Goal: Task Accomplishment & Management: Use online tool/utility

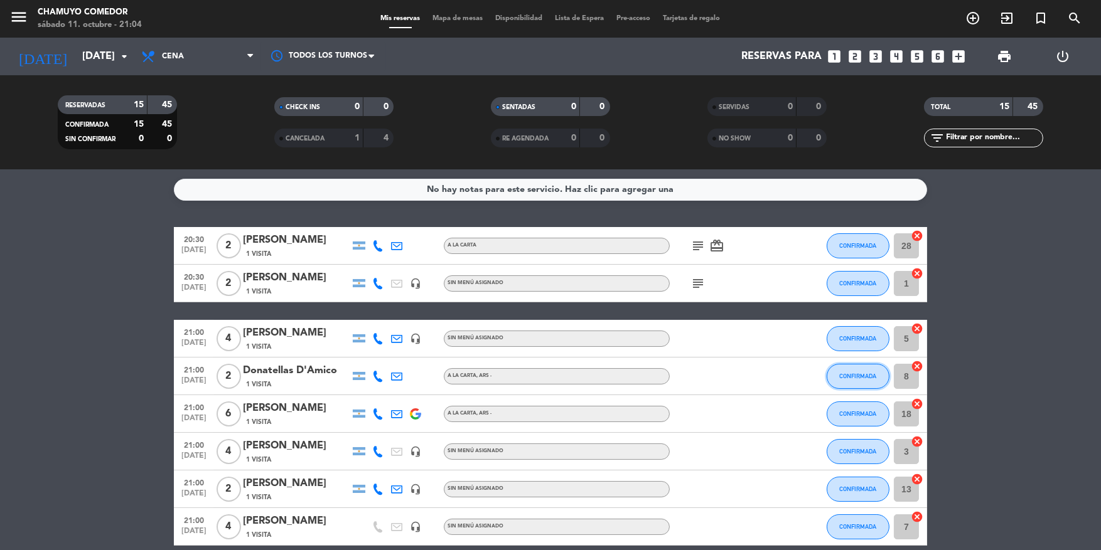
click at [526, 380] on button "CONFIRMADA" at bounding box center [858, 376] width 63 height 25
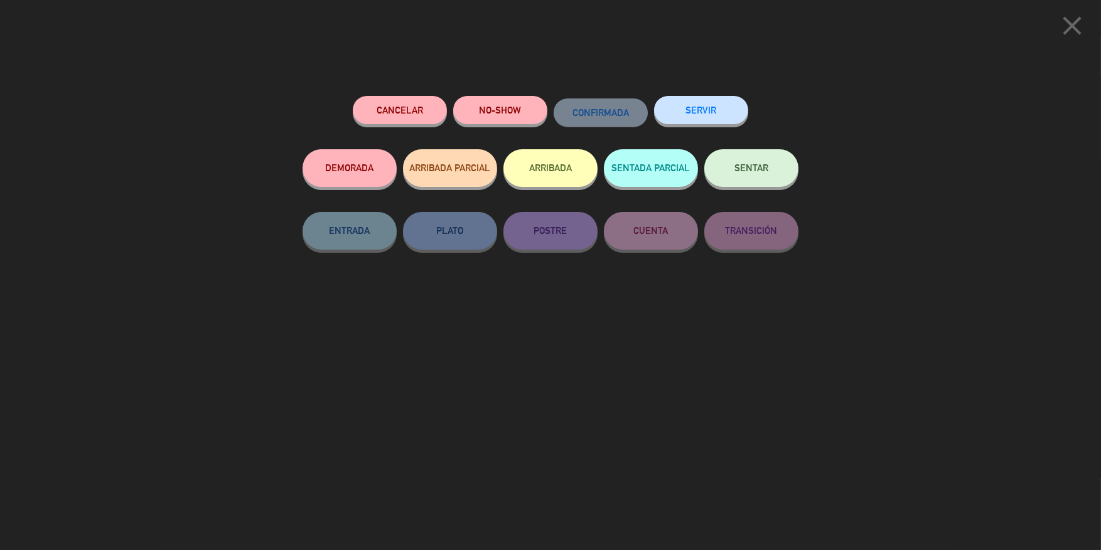
click at [526, 169] on button "SENTAR" at bounding box center [751, 168] width 94 height 38
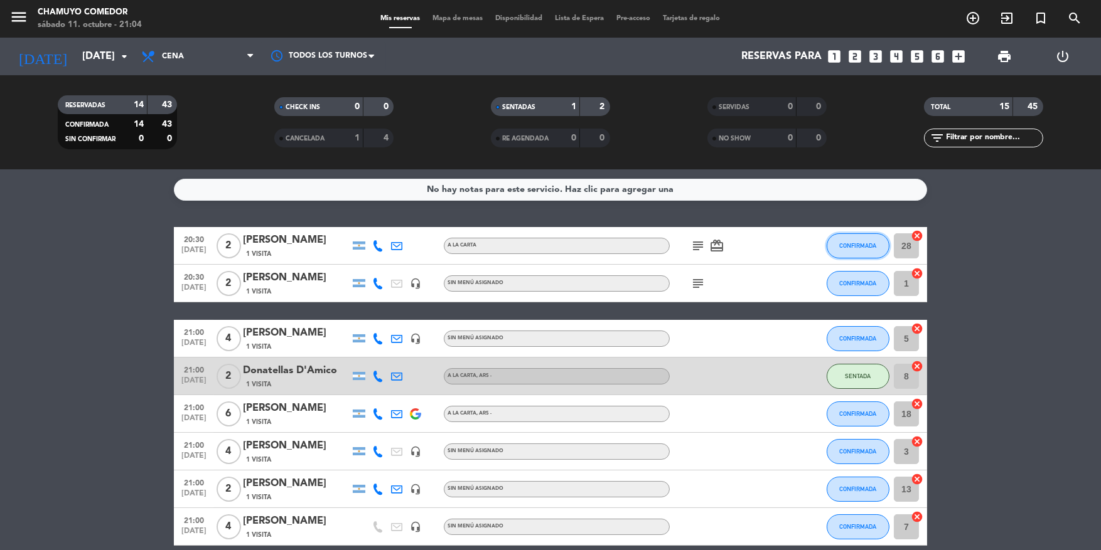
click at [526, 253] on button "CONFIRMADA" at bounding box center [858, 245] width 63 height 25
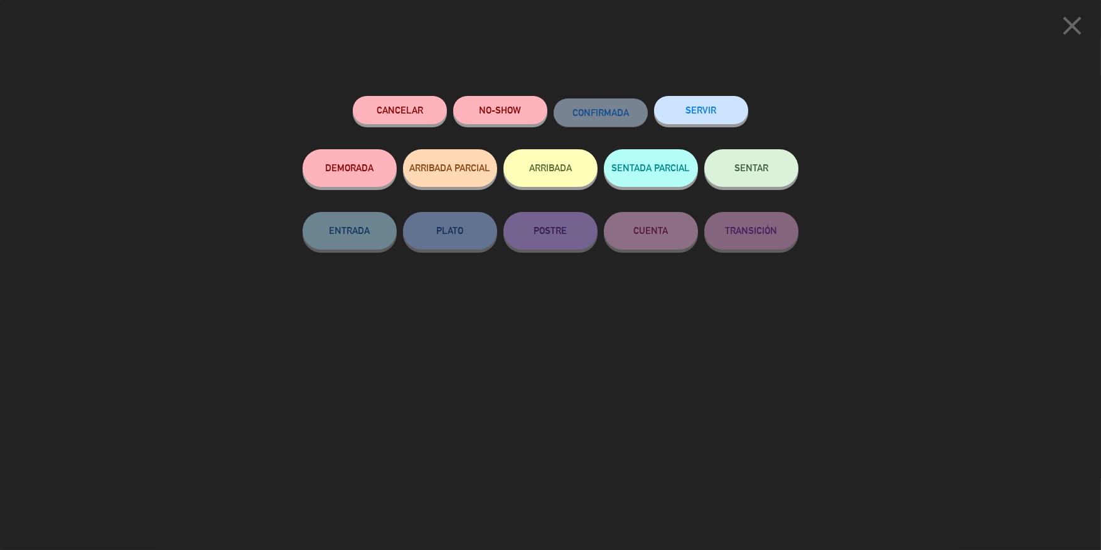
click at [526, 175] on button "SENTAR" at bounding box center [751, 168] width 94 height 38
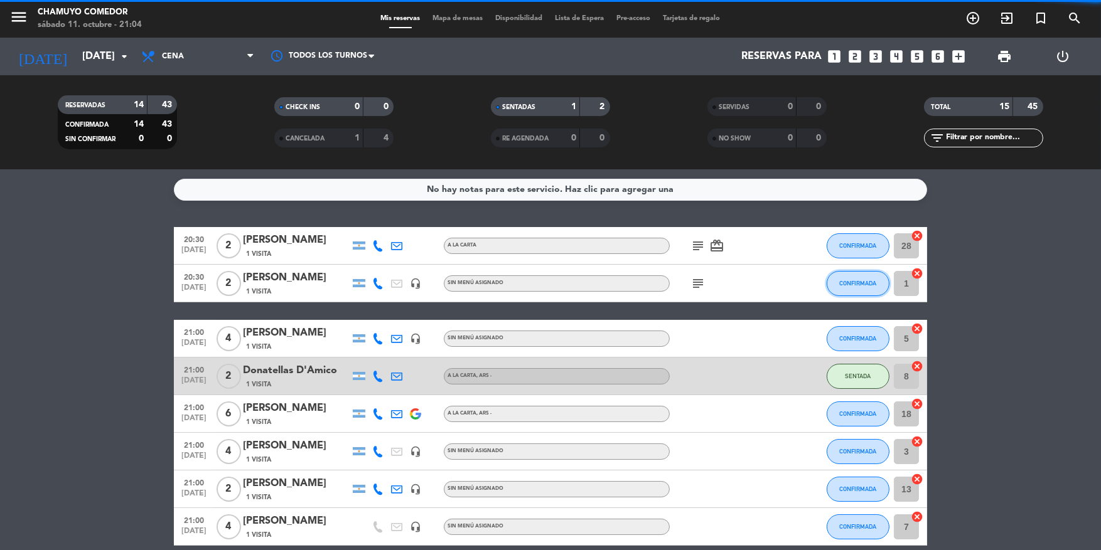
click at [526, 276] on button "CONFIRMADA" at bounding box center [858, 283] width 63 height 25
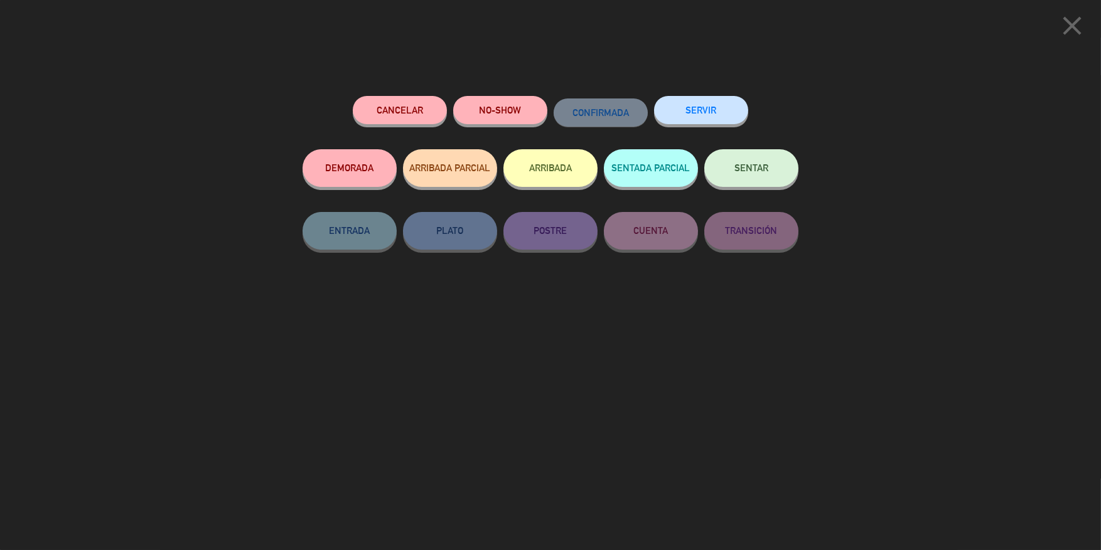
click at [526, 164] on span "SENTAR" at bounding box center [751, 168] width 34 height 11
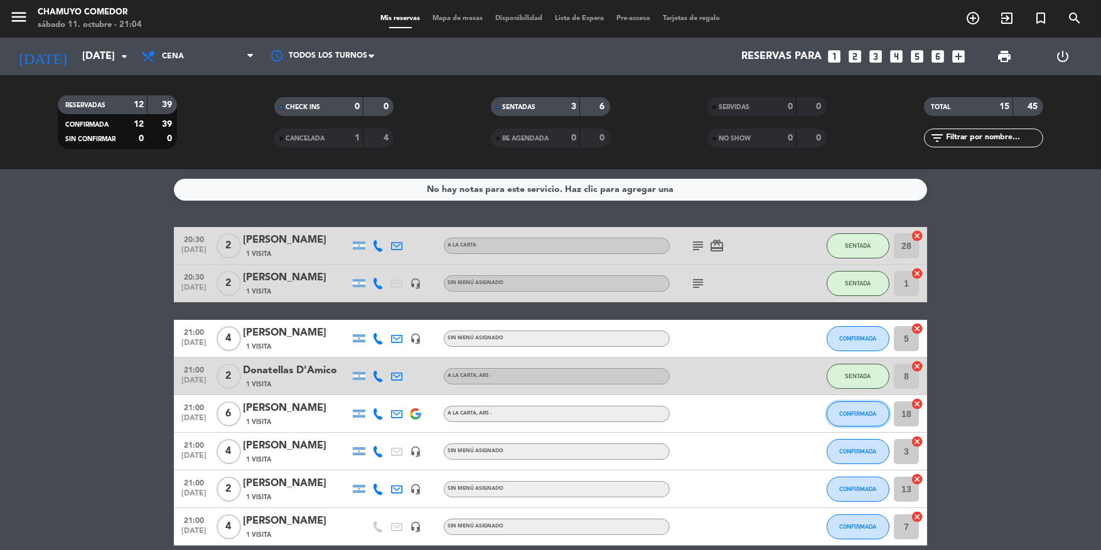
click at [526, 381] on button "CONFIRMADA" at bounding box center [858, 414] width 63 height 25
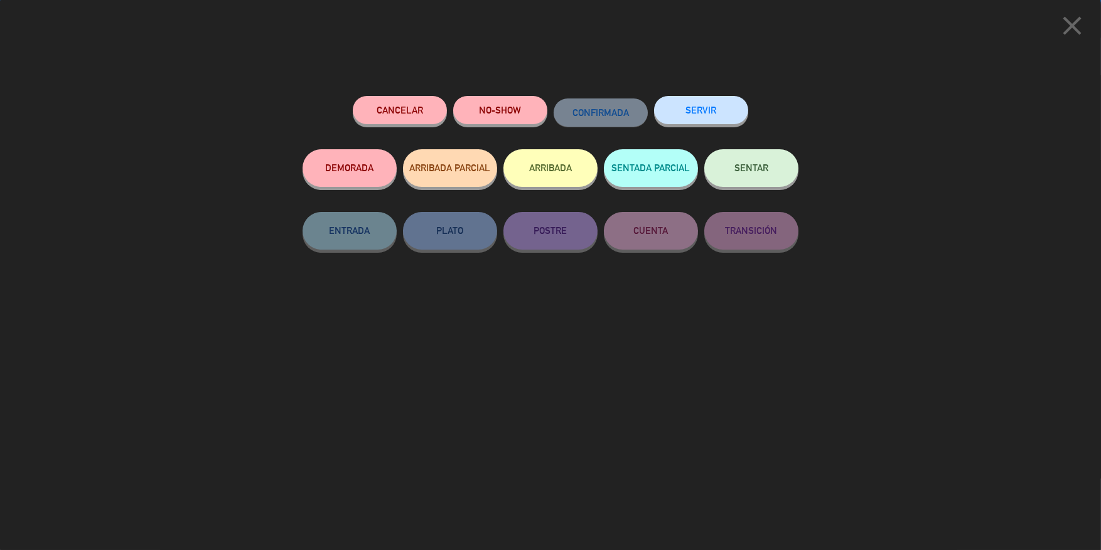
click at [526, 184] on button "SENTAR" at bounding box center [751, 168] width 94 height 38
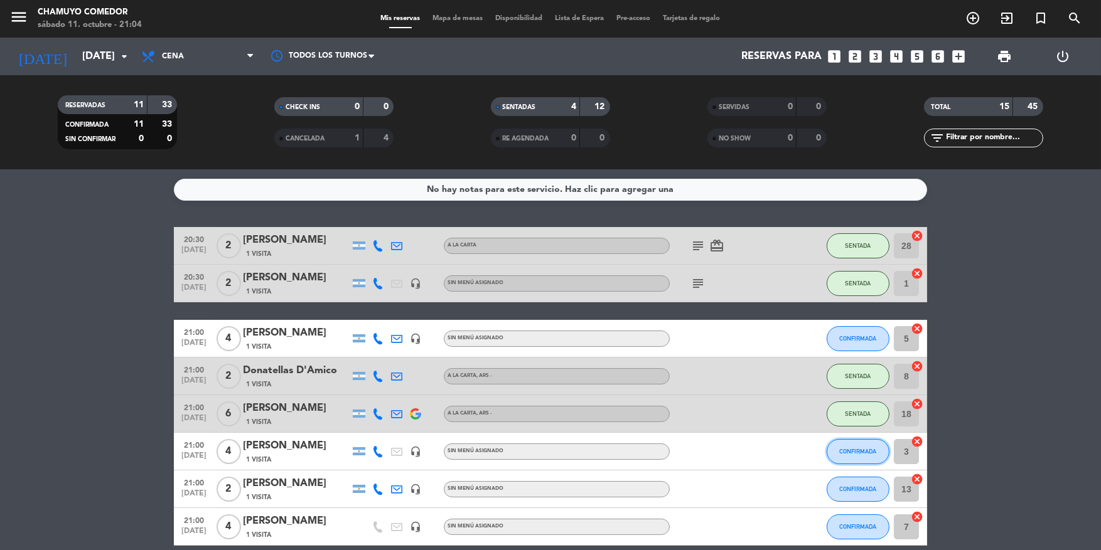
click at [526, 381] on button "CONFIRMADA" at bounding box center [858, 451] width 63 height 25
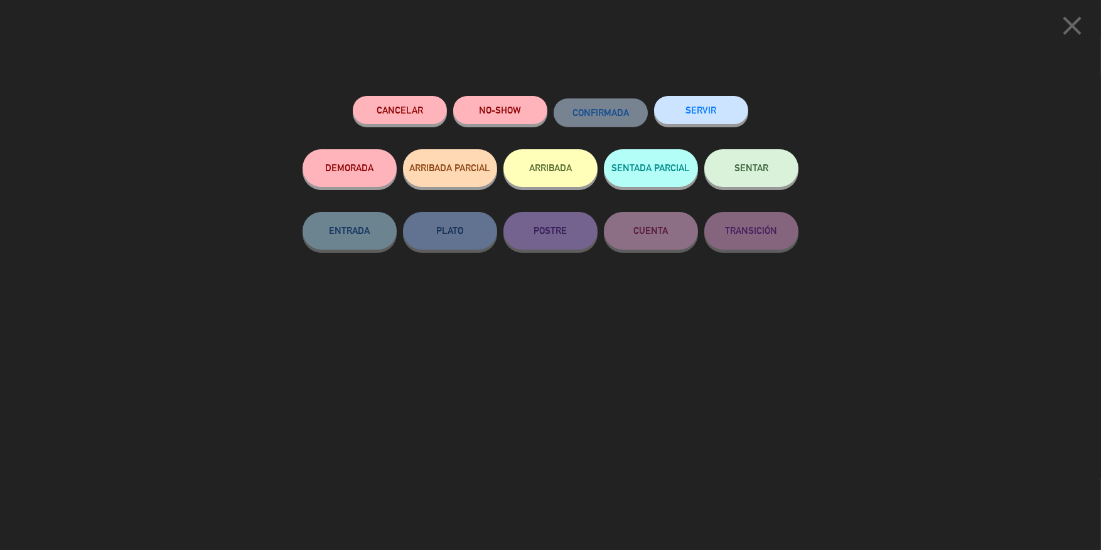
click at [526, 182] on button "SENTAR" at bounding box center [751, 168] width 94 height 38
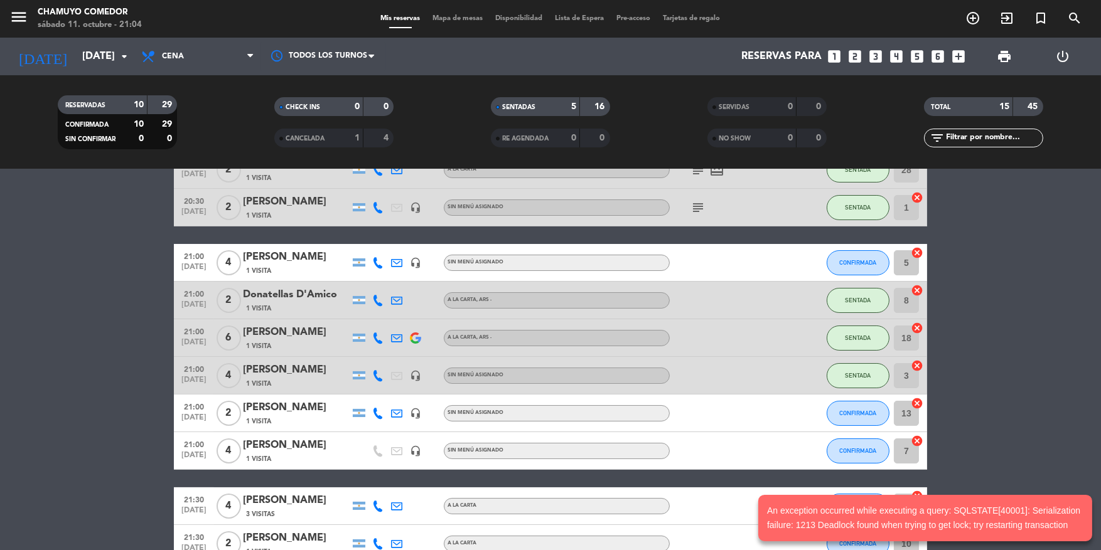
scroll to position [126, 0]
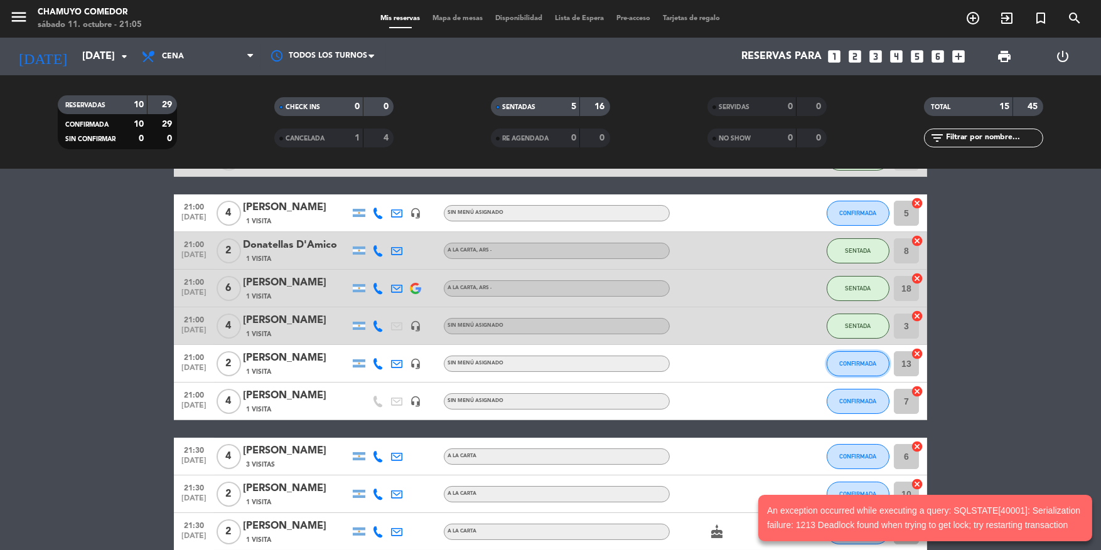
click at [526, 363] on span "CONFIRMADA" at bounding box center [858, 363] width 37 height 7
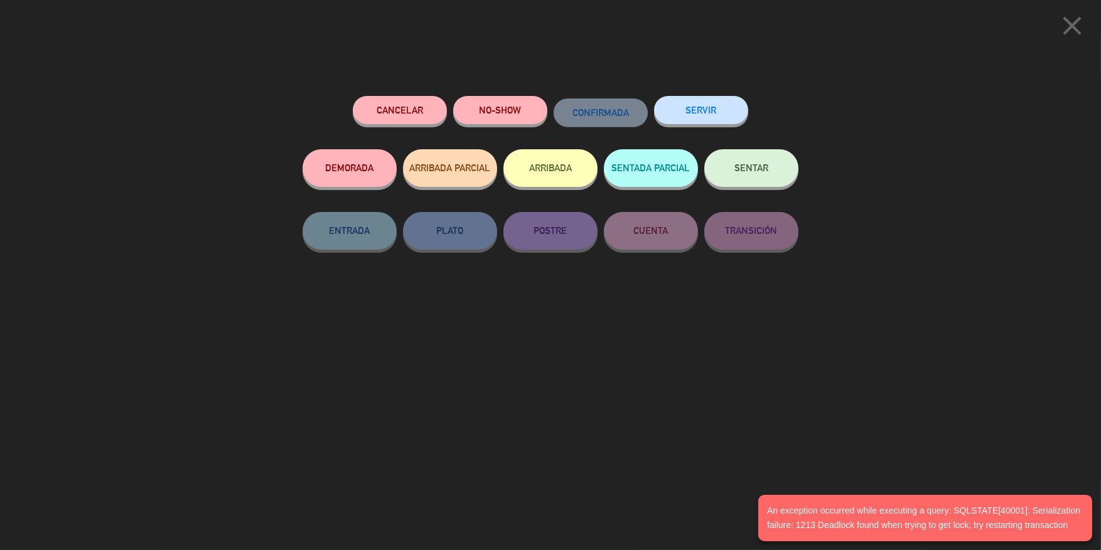
click at [526, 185] on button "SENTAR" at bounding box center [751, 168] width 94 height 38
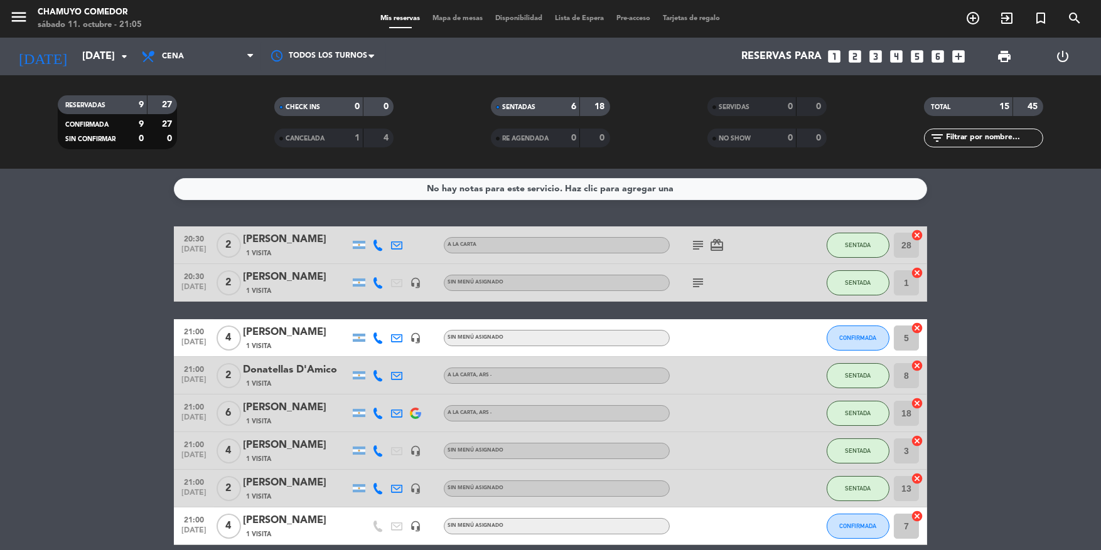
scroll to position [0, 0]
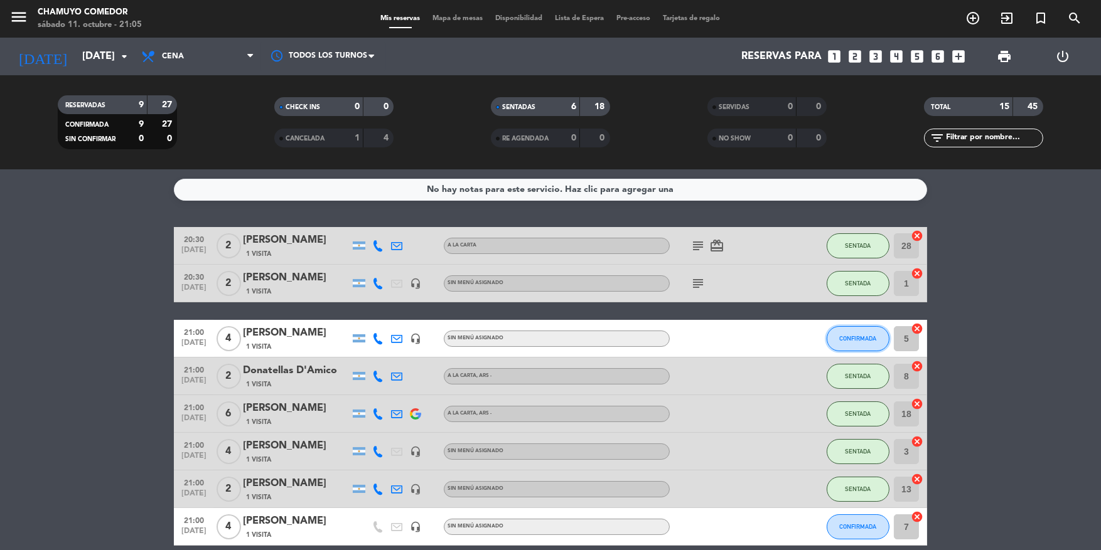
click at [526, 330] on button "CONFIRMADA" at bounding box center [858, 338] width 63 height 25
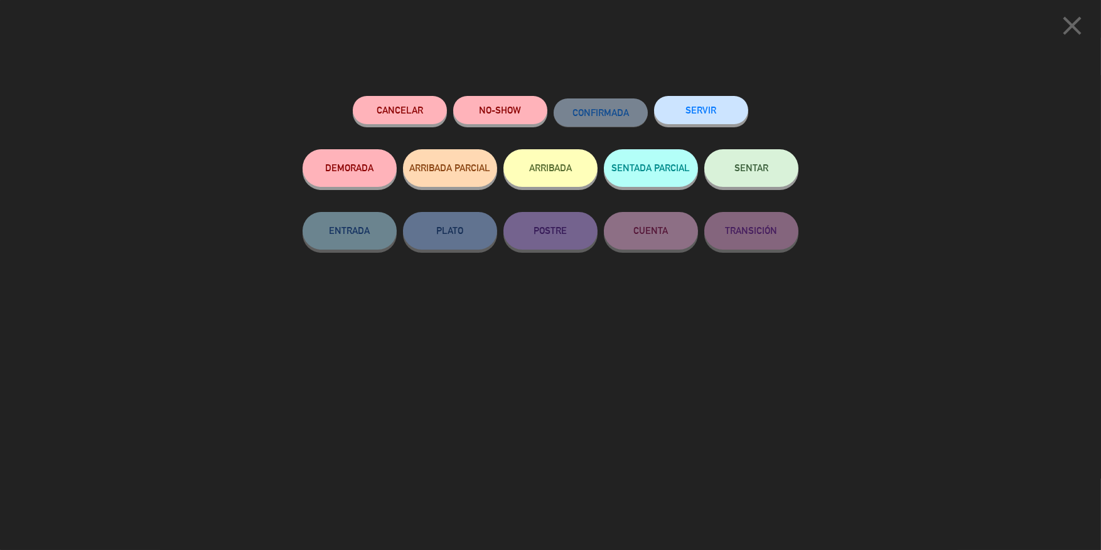
click at [526, 169] on span "SENTAR" at bounding box center [751, 168] width 34 height 11
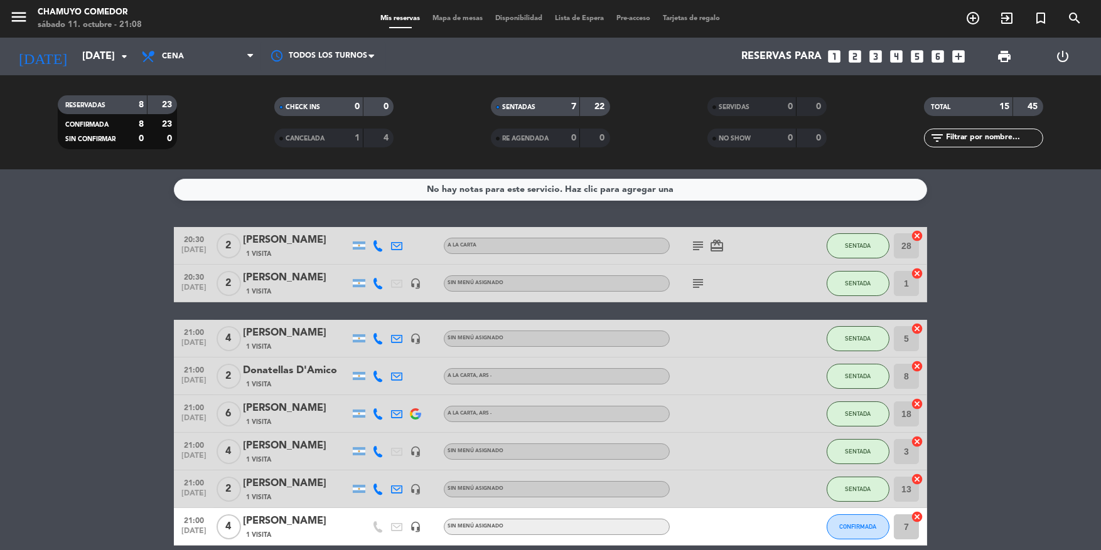
click at [115, 275] on bookings-row "20:30 [DATE] 2 [PERSON_NAME] 1 Visita A LA CARTA subject card_giftcard SENTADA …" at bounding box center [550, 527] width 1101 height 600
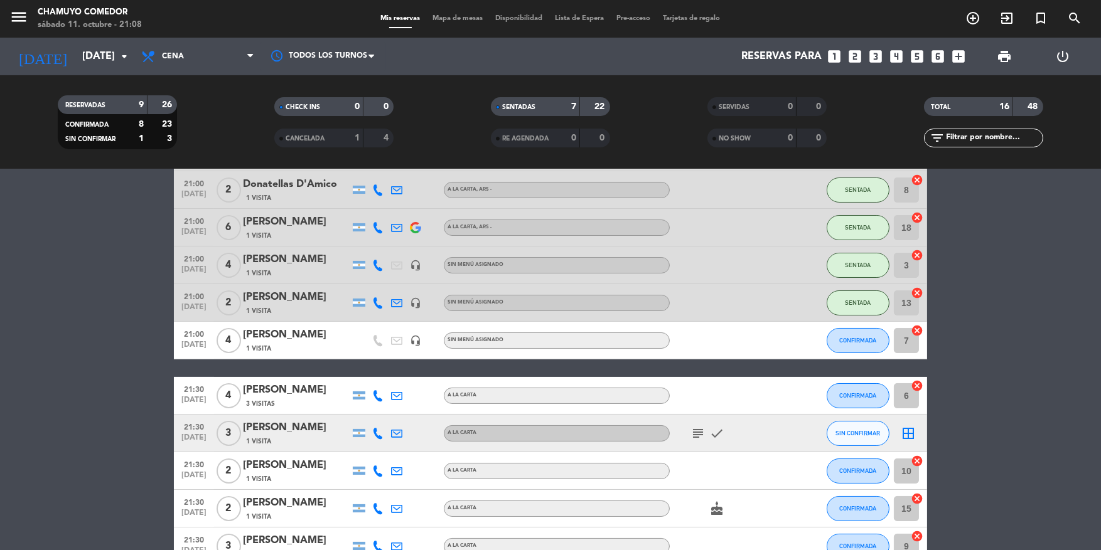
scroll to position [188, 0]
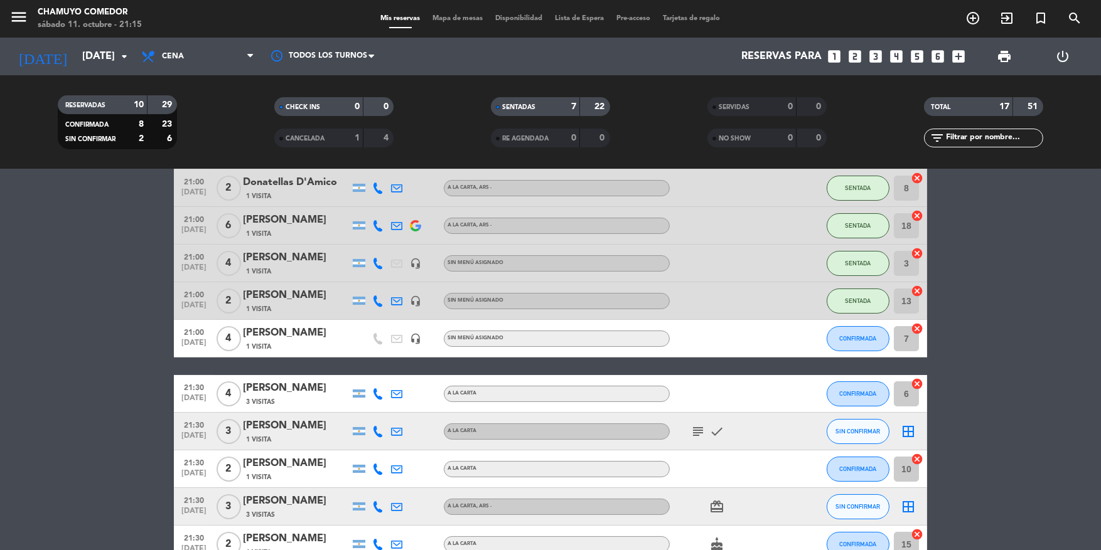
click at [0, 351] on html "close × Chamuyo Comedor × chrome_reader_mode Listado de Reservas account_box Cl…" at bounding box center [550, 275] width 1101 height 550
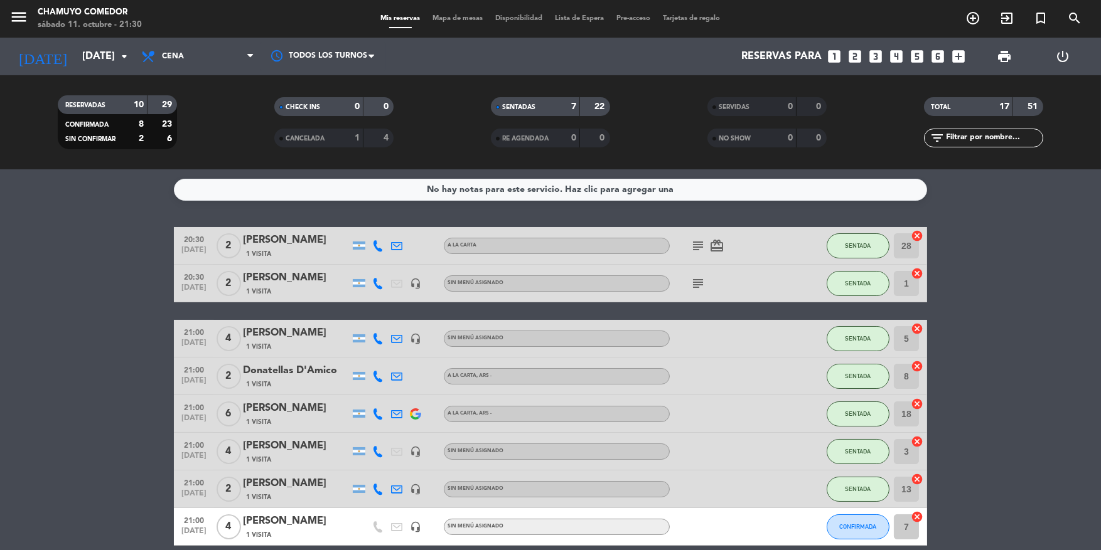
scroll to position [313, 0]
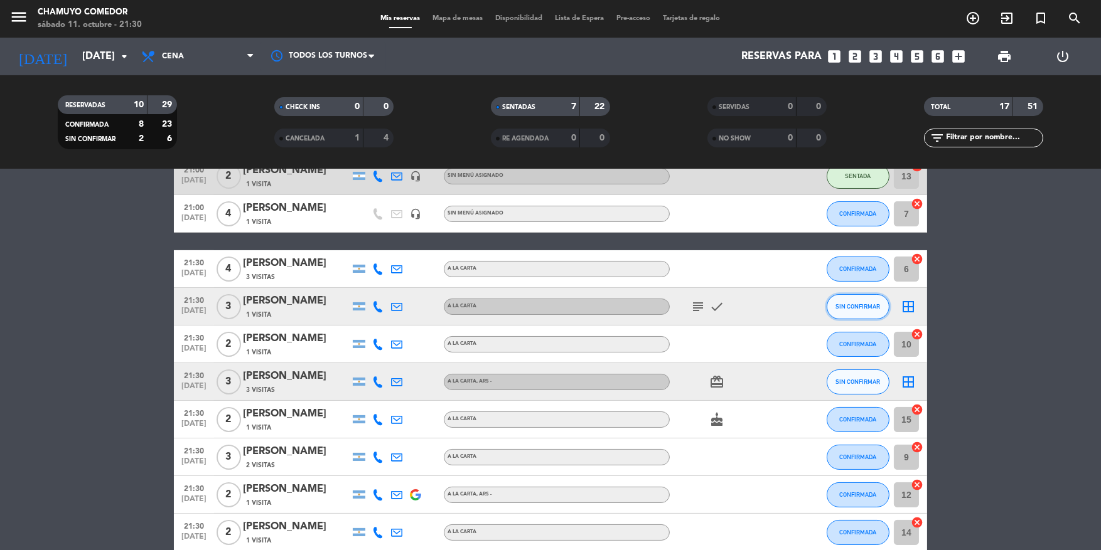
click at [526, 304] on span "SIN CONFIRMAR" at bounding box center [858, 306] width 45 height 7
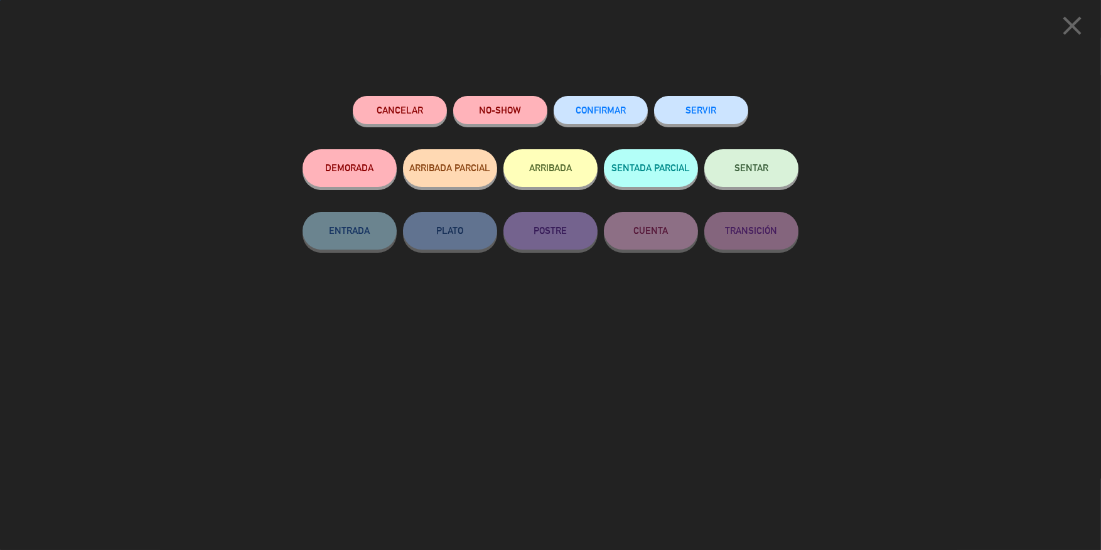
drag, startPoint x: 737, startPoint y: 160, endPoint x: 743, endPoint y: 163, distance: 7.0
click at [526, 160] on button "SENTAR" at bounding box center [751, 168] width 94 height 38
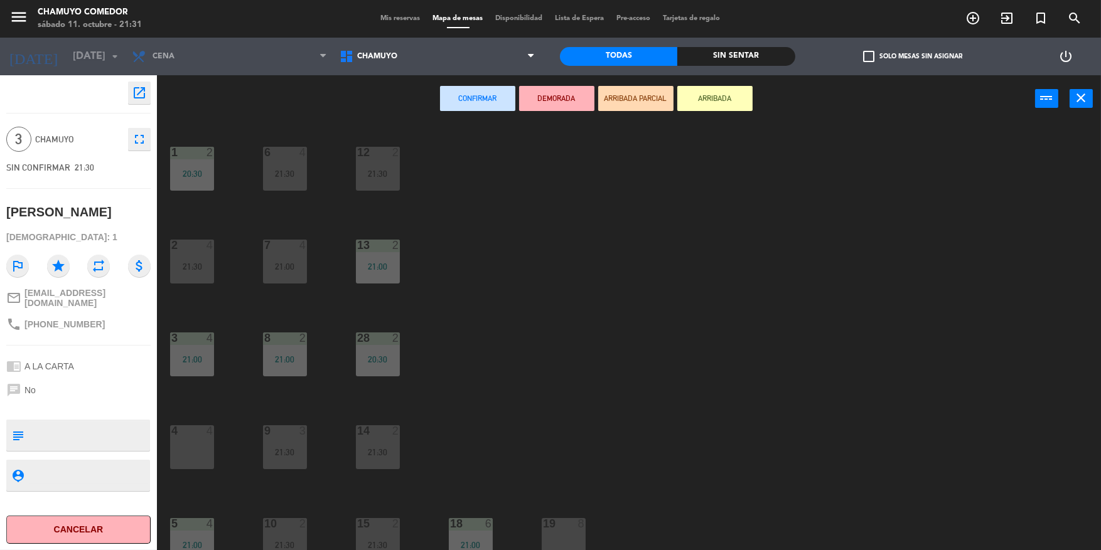
click at [211, 381] on div "4 4" at bounding box center [192, 448] width 44 height 44
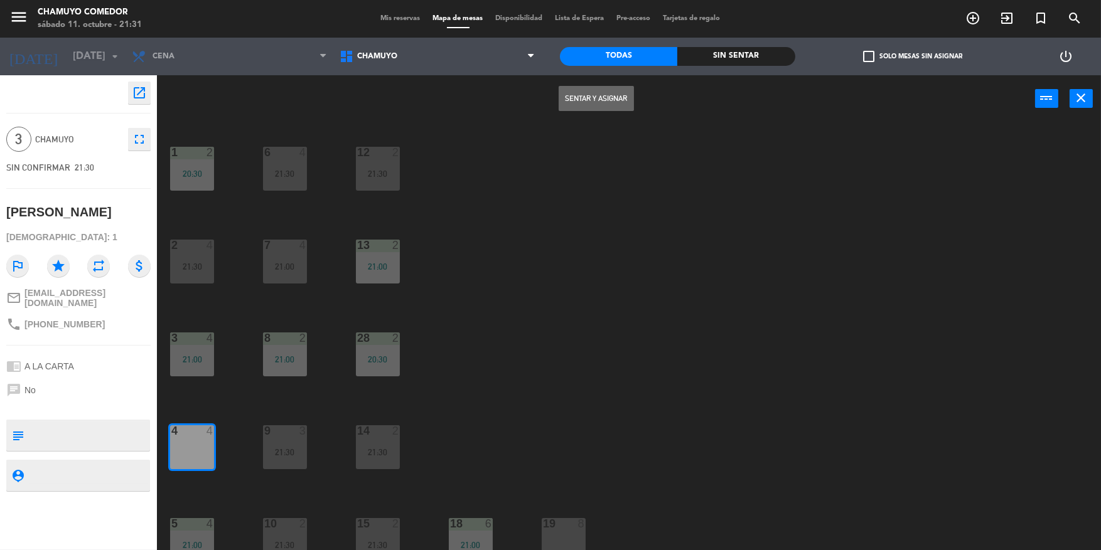
click at [526, 100] on button "Sentar y Asignar" at bounding box center [596, 98] width 75 height 25
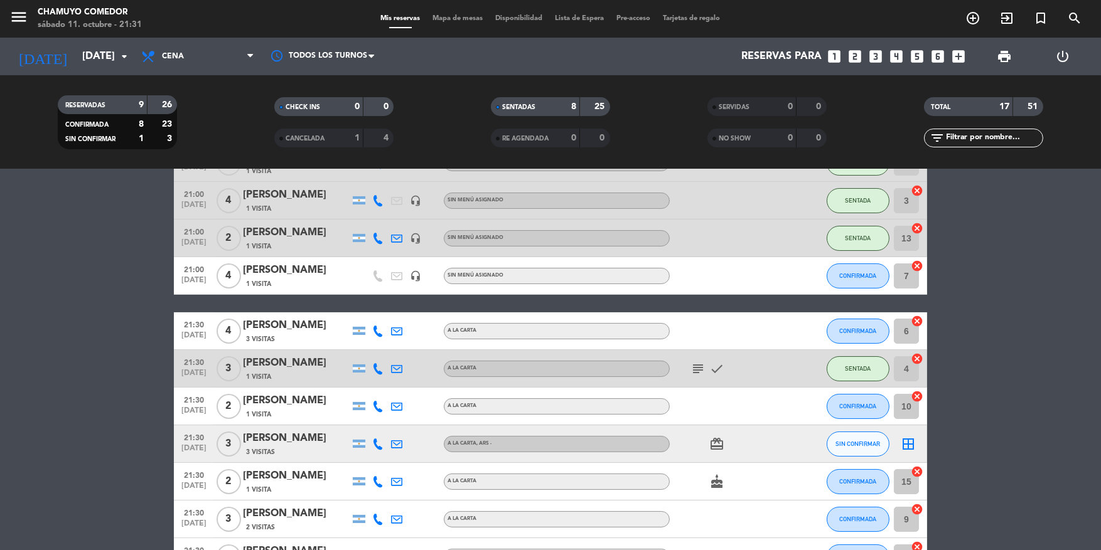
scroll to position [414, 0]
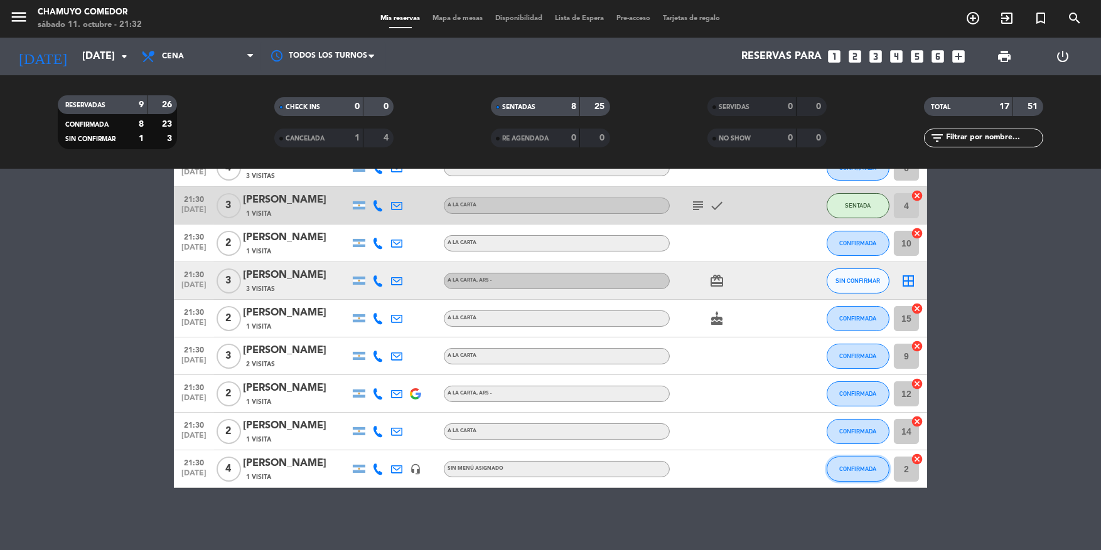
click at [526, 381] on button "CONFIRMADA" at bounding box center [858, 469] width 63 height 25
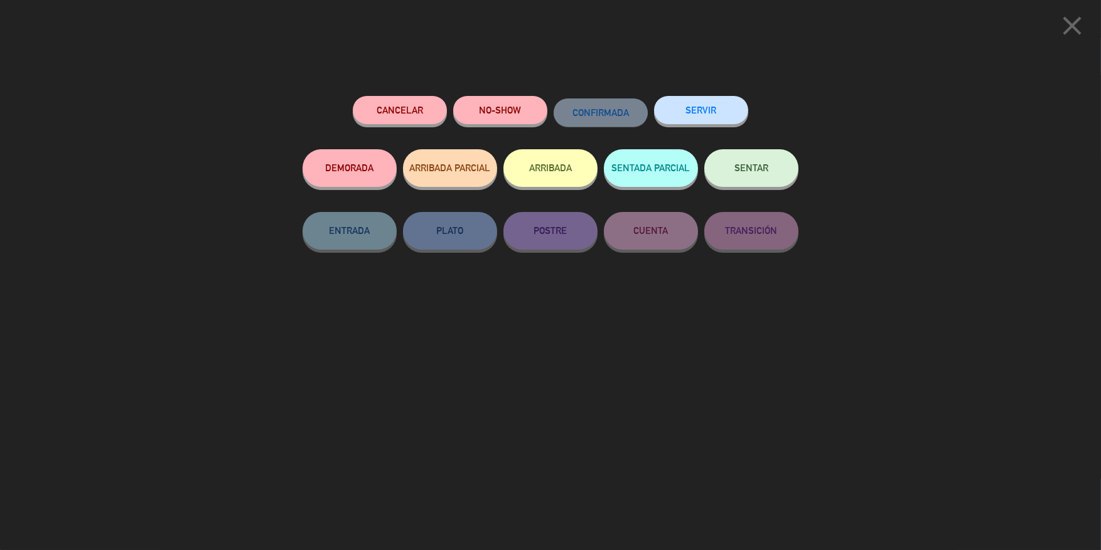
click at [526, 156] on button "SENTAR" at bounding box center [751, 168] width 94 height 38
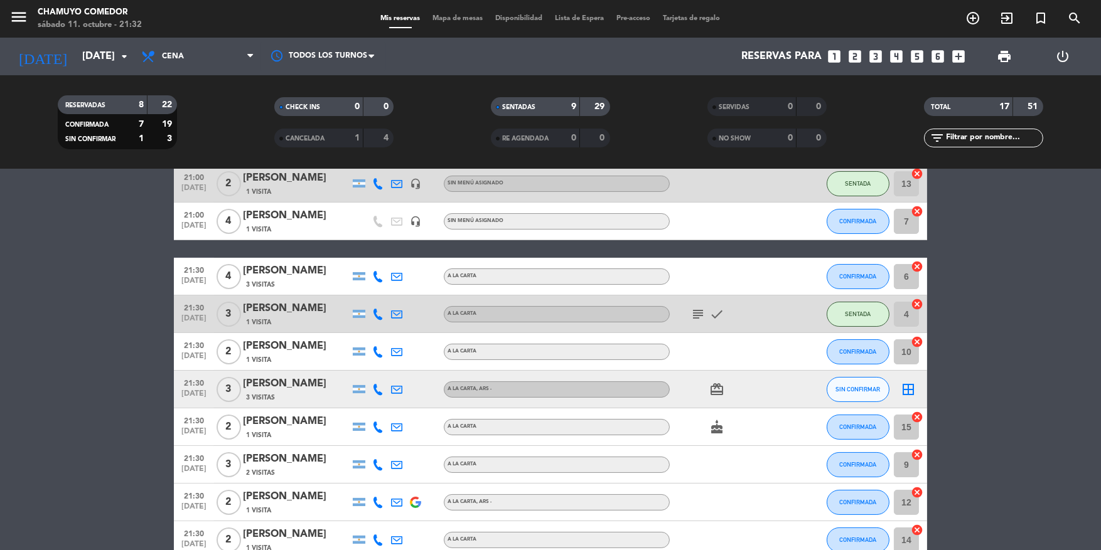
scroll to position [226, 0]
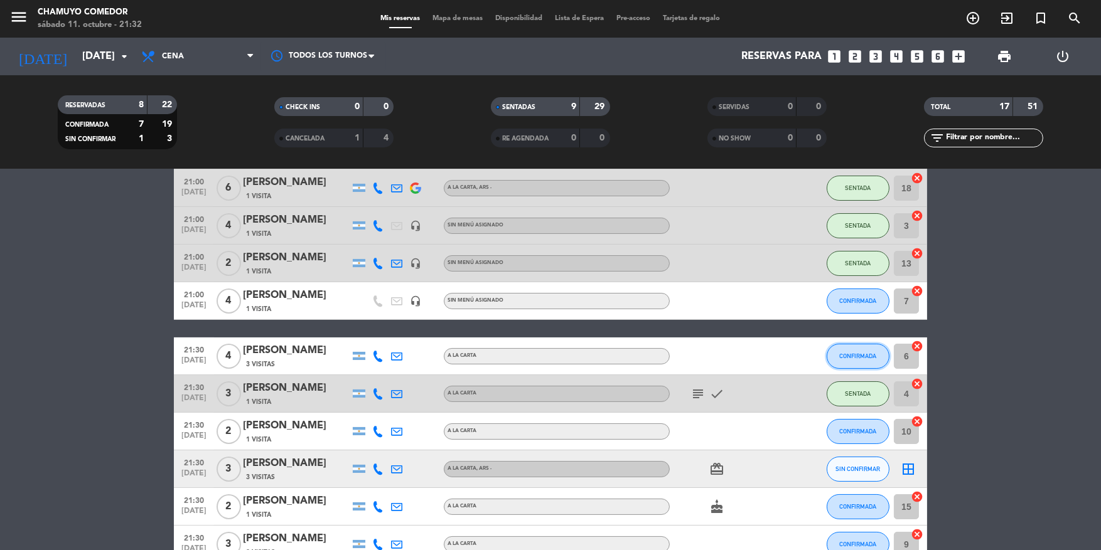
click at [526, 349] on button "CONFIRMADA" at bounding box center [858, 356] width 63 height 25
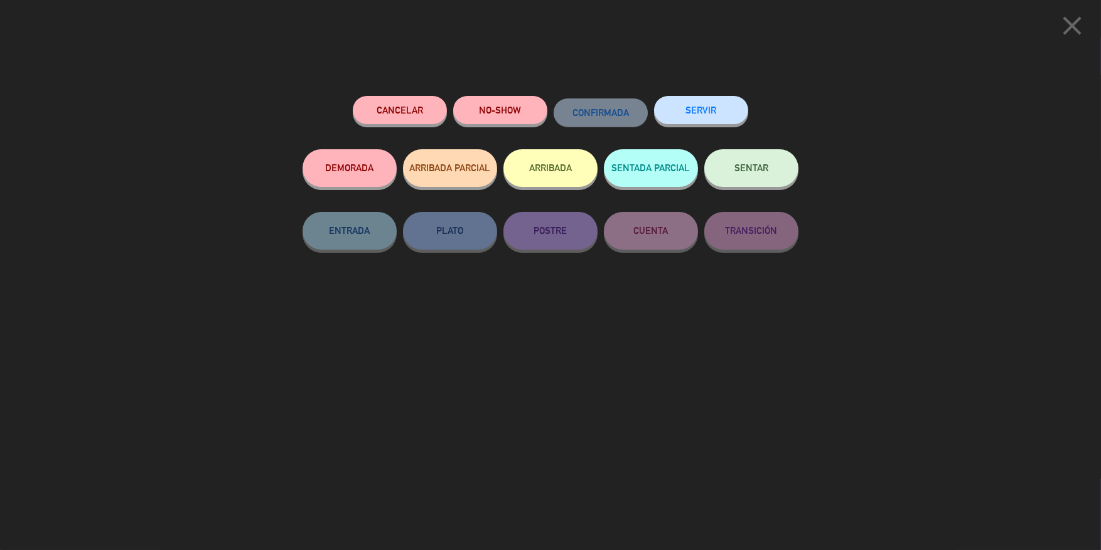
click at [526, 162] on button "SENTAR" at bounding box center [751, 168] width 94 height 38
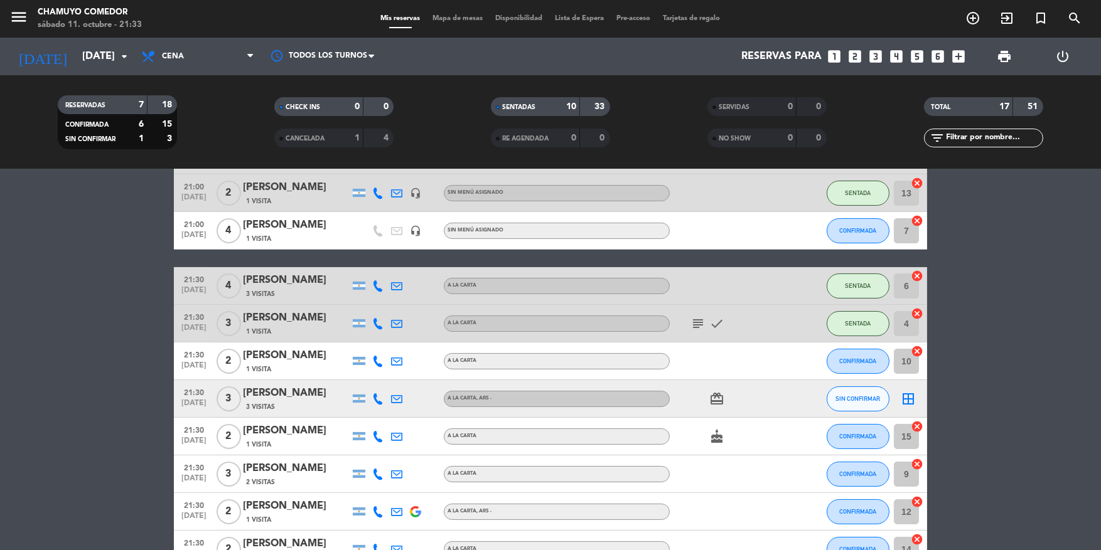
scroll to position [351, 0]
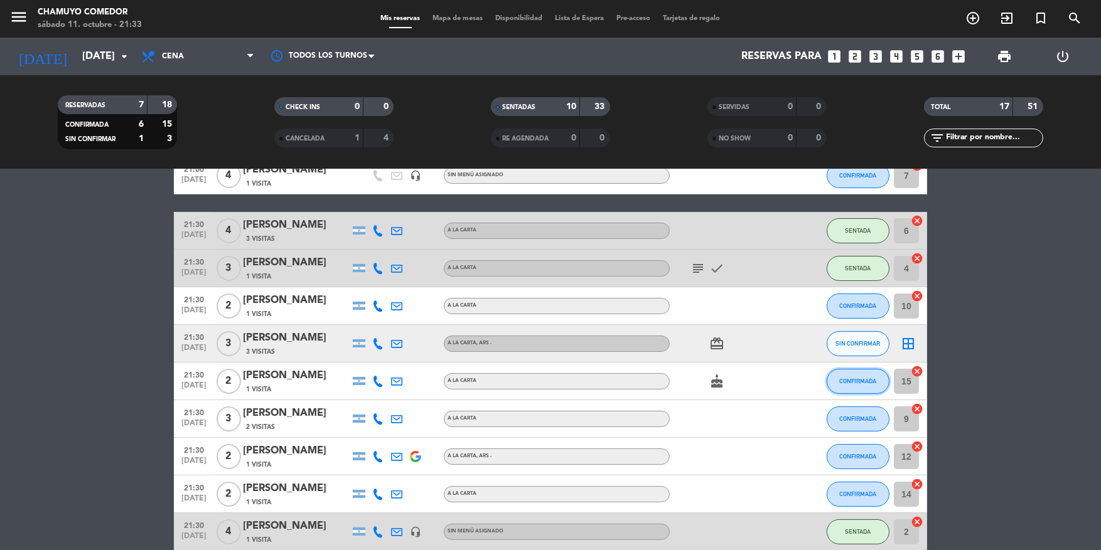
click at [526, 381] on button "CONFIRMADA" at bounding box center [858, 381] width 63 height 25
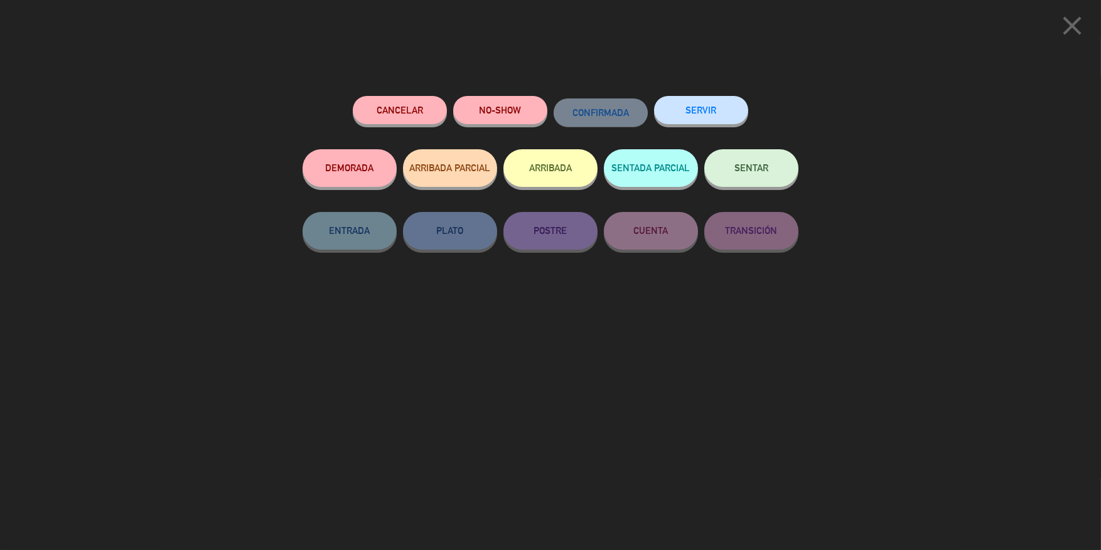
click at [526, 178] on button "SENTAR" at bounding box center [751, 168] width 94 height 38
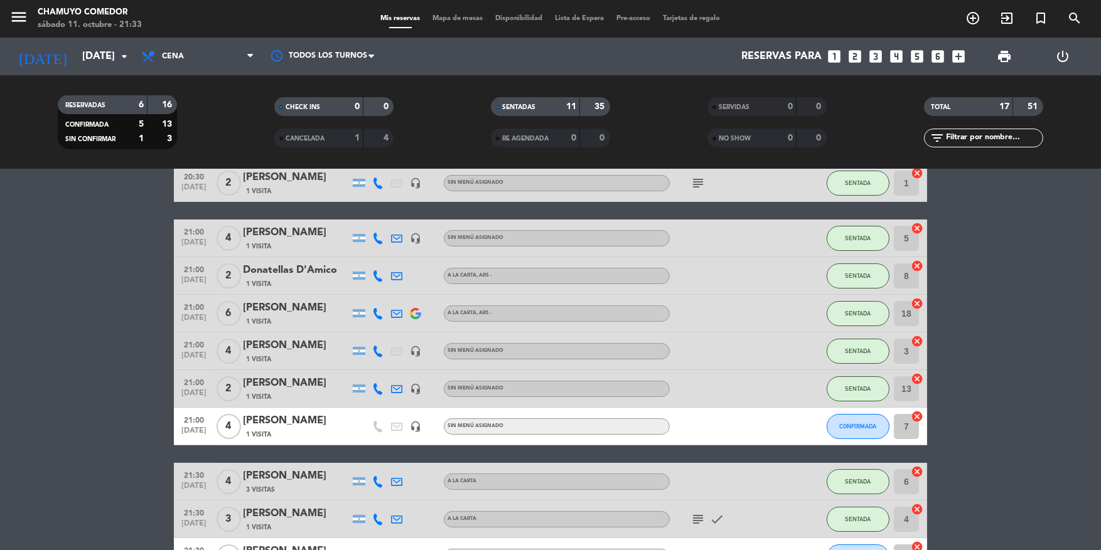
scroll to position [100, 0]
click at [526, 381] on span "CONFIRMADA" at bounding box center [858, 426] width 37 height 7
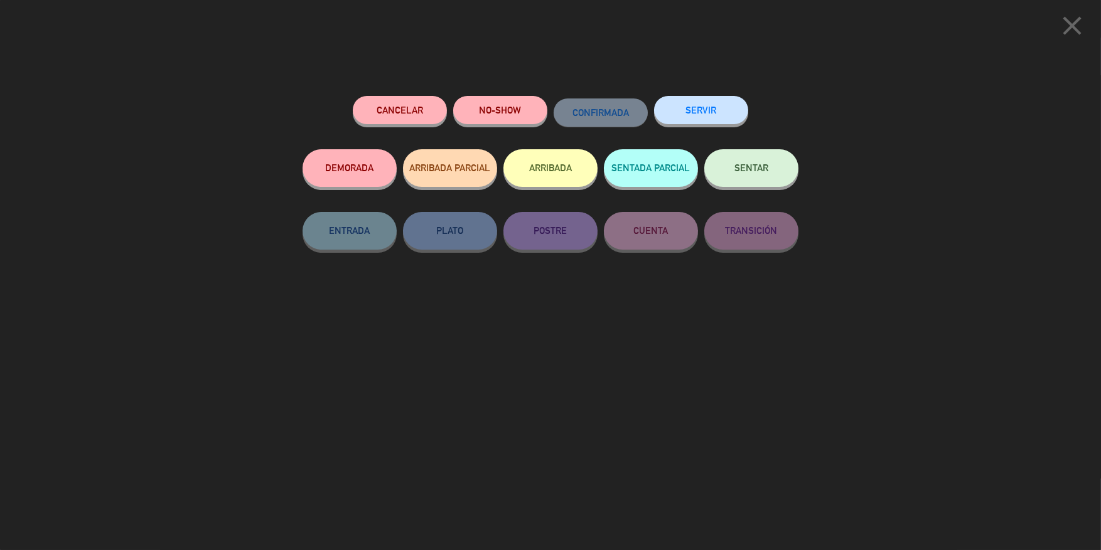
click at [526, 149] on div "SENTAR" at bounding box center [751, 180] width 94 height 63
click at [526, 156] on button "SENTAR" at bounding box center [751, 168] width 94 height 38
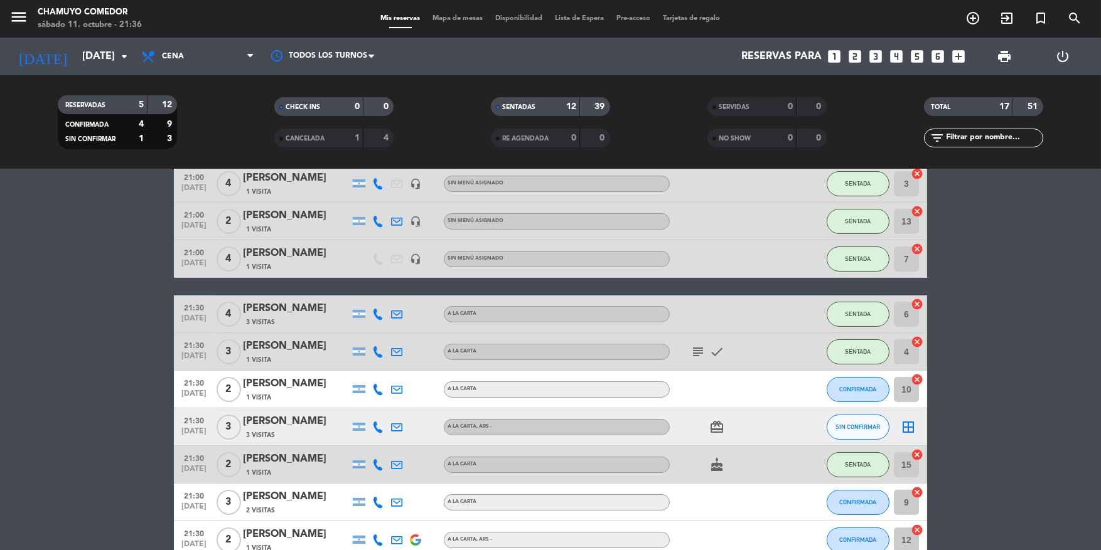
scroll to position [377, 0]
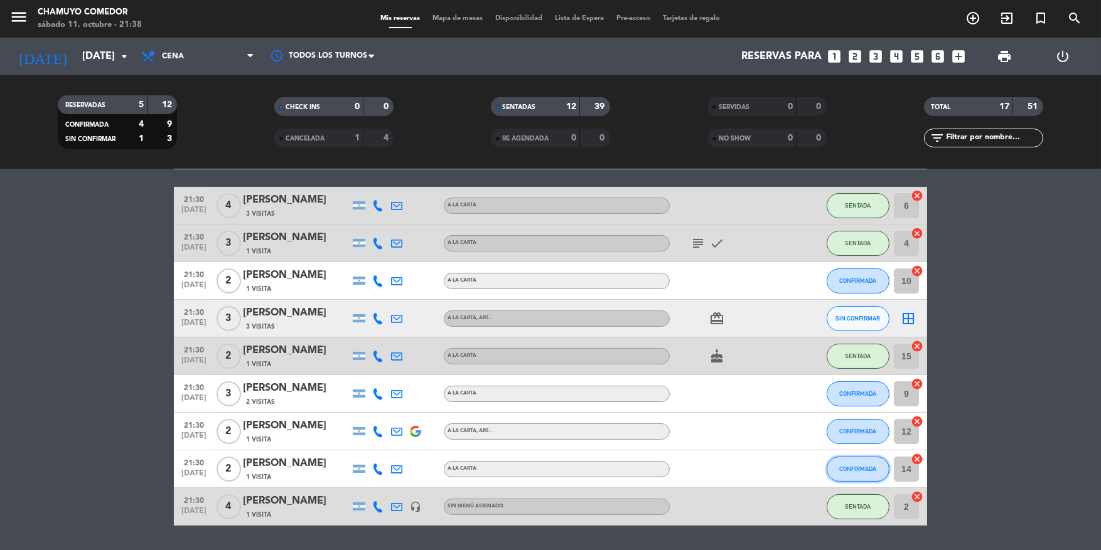
click at [526, 381] on button "CONFIRMADA" at bounding box center [858, 469] width 63 height 25
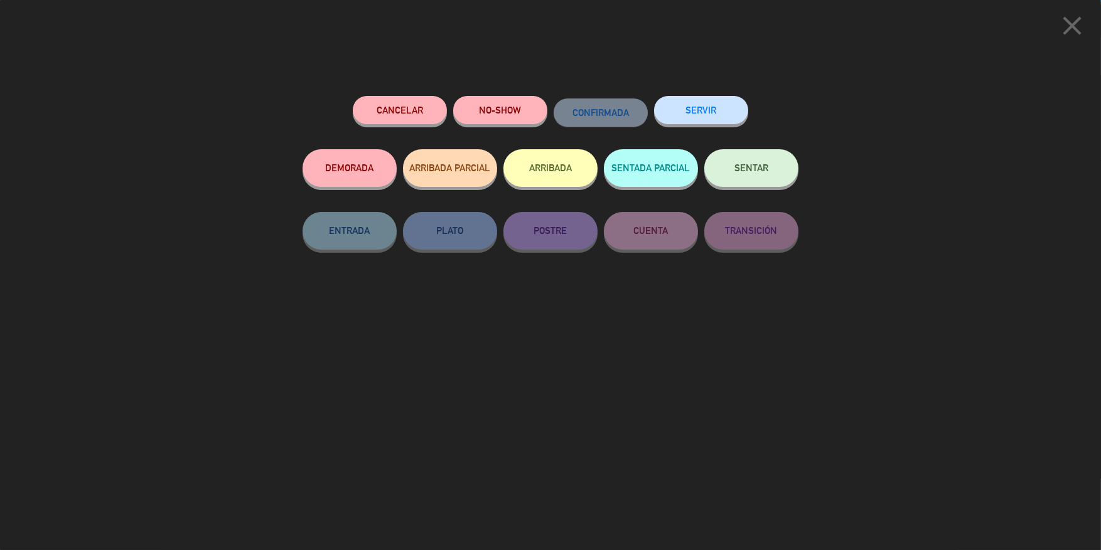
click at [526, 173] on button "SENTAR" at bounding box center [751, 168] width 94 height 38
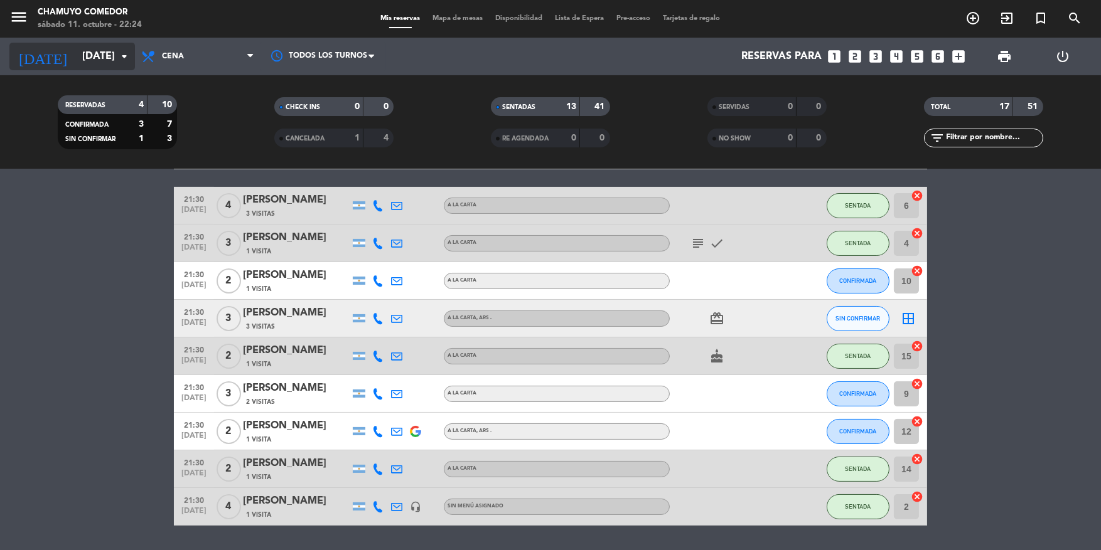
click at [123, 55] on icon "arrow_drop_down" at bounding box center [124, 56] width 15 height 15
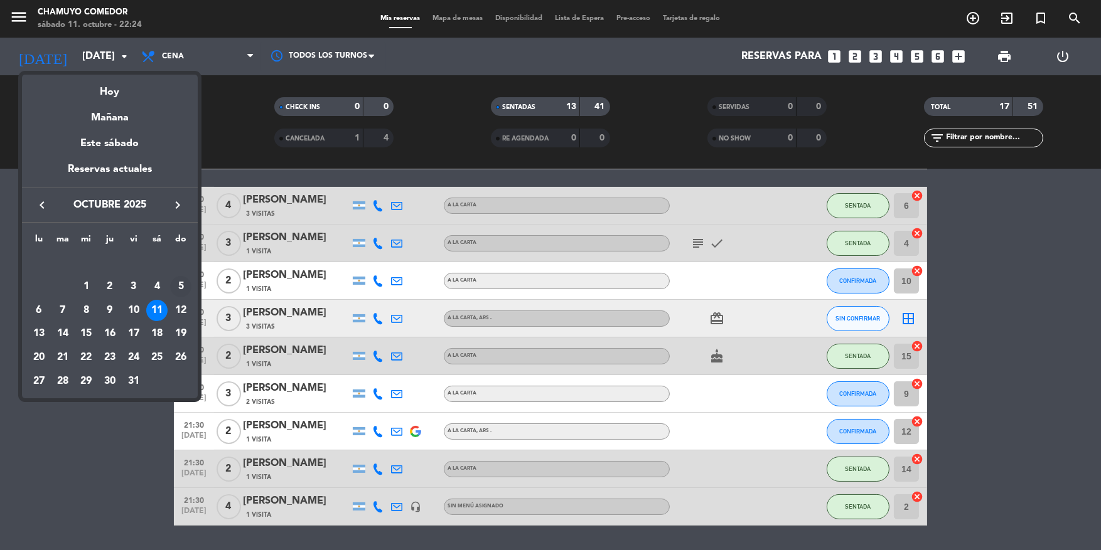
click at [178, 283] on div "5" at bounding box center [180, 286] width 21 height 21
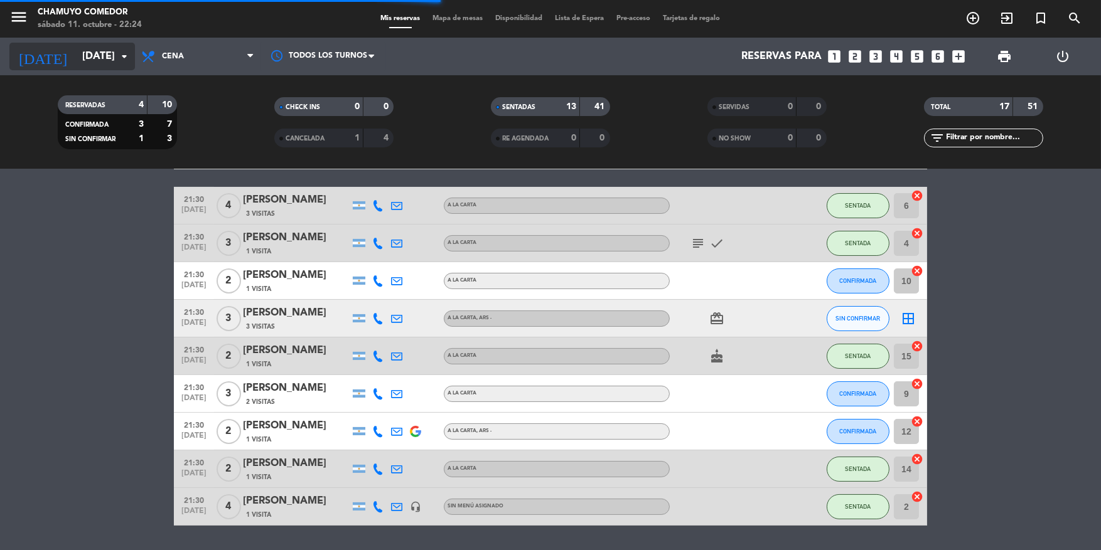
scroll to position [0, 0]
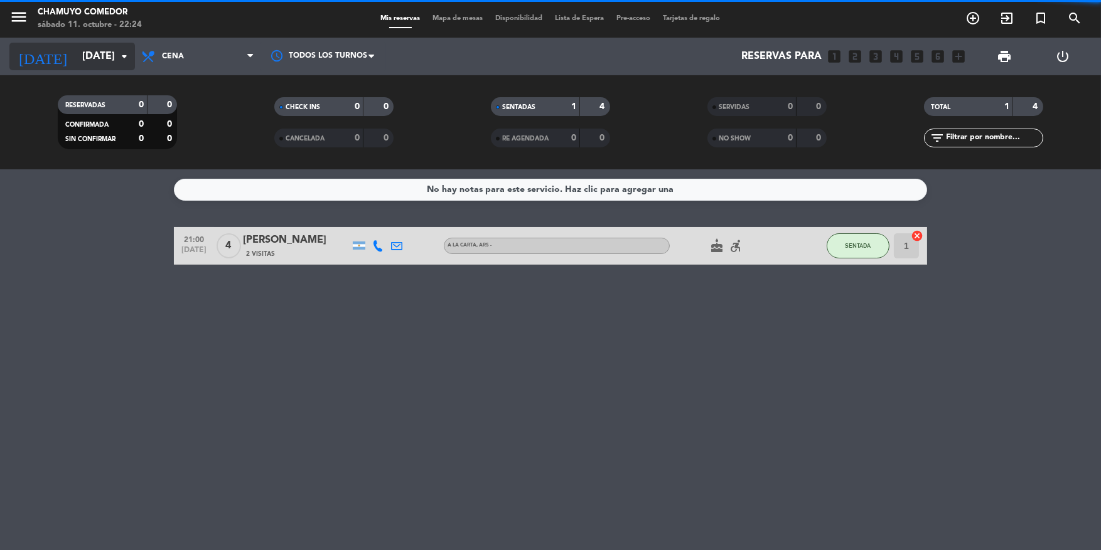
click at [129, 60] on icon "arrow_drop_down" at bounding box center [124, 56] width 15 height 15
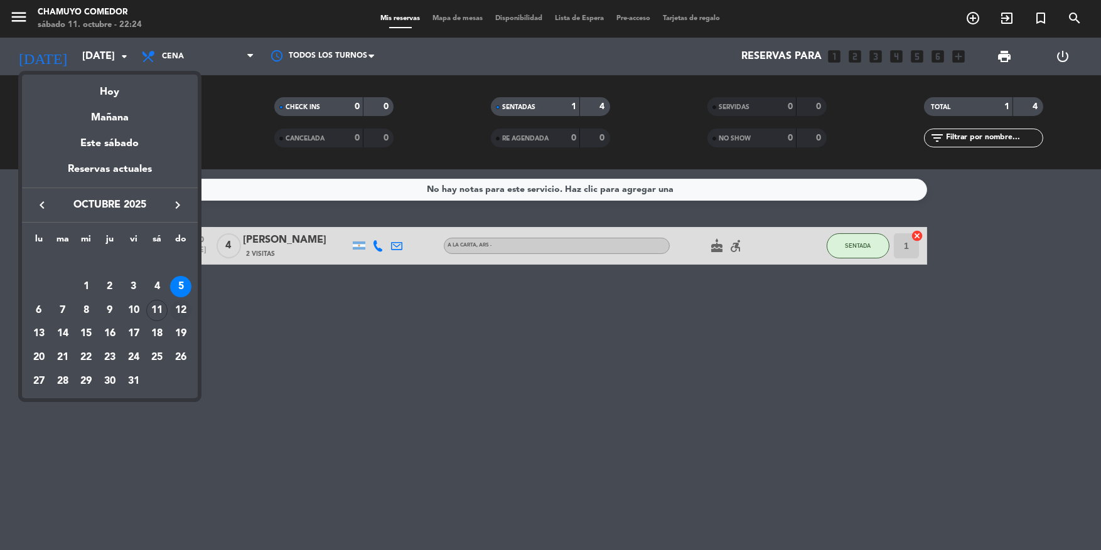
click at [180, 309] on div "12" at bounding box center [180, 310] width 21 height 21
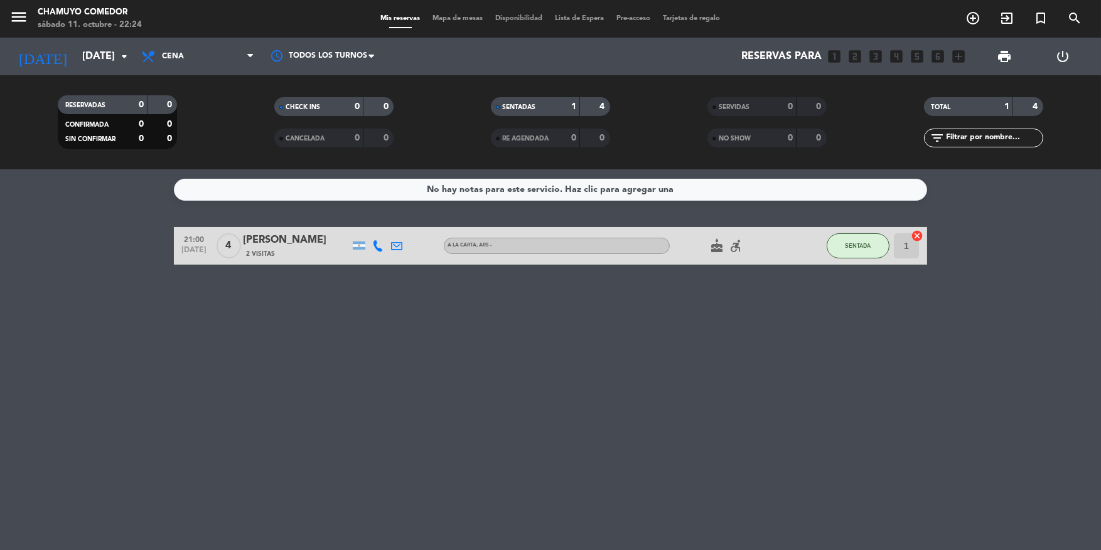
type input "[DATE]"
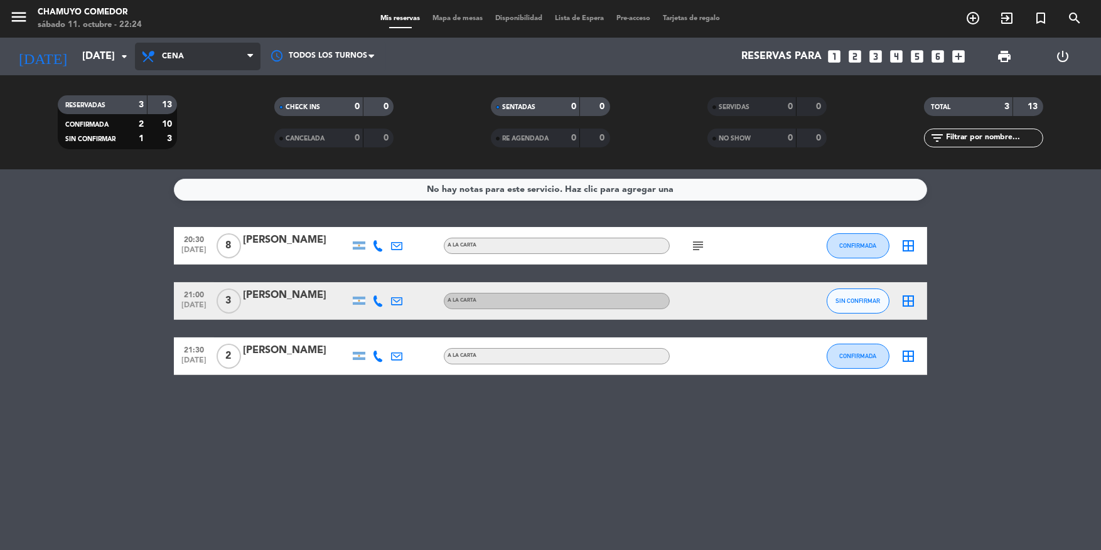
click at [217, 58] on span "Cena" at bounding box center [198, 57] width 126 height 28
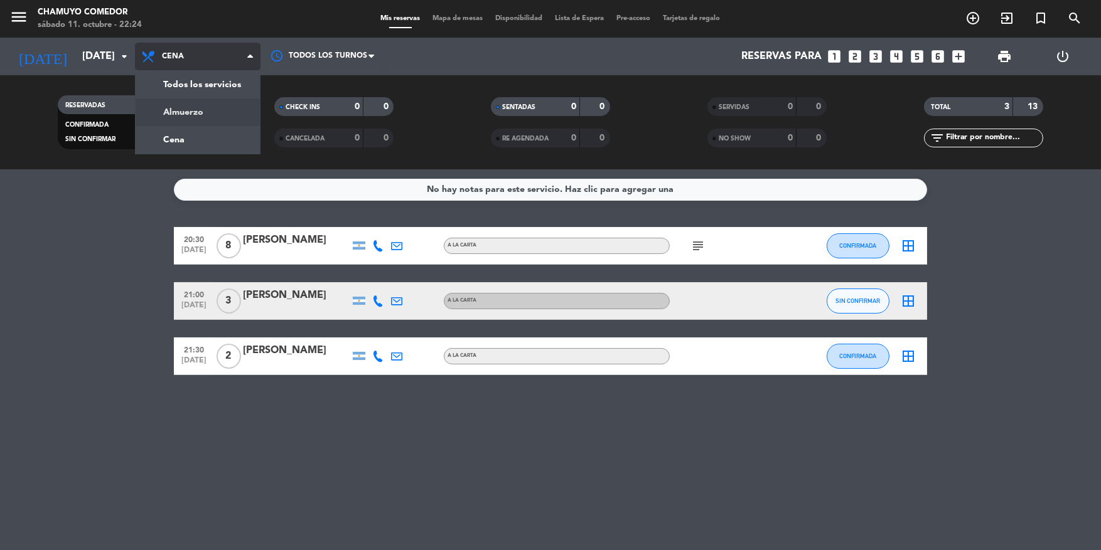
click at [206, 107] on div "menu Chamuyo Comedor [DATE] 11. octubre - 22:24 Mis reservas Mapa de mesas Disp…" at bounding box center [550, 84] width 1101 height 169
